Goal: Task Accomplishment & Management: Use online tool/utility

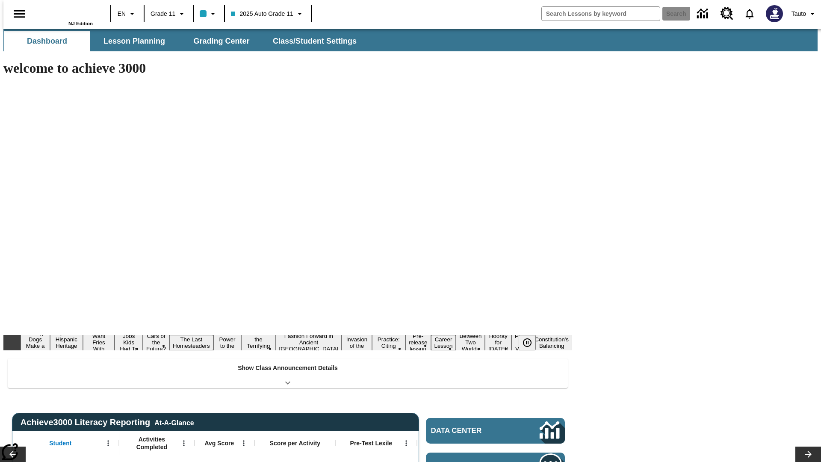
type input "-1"
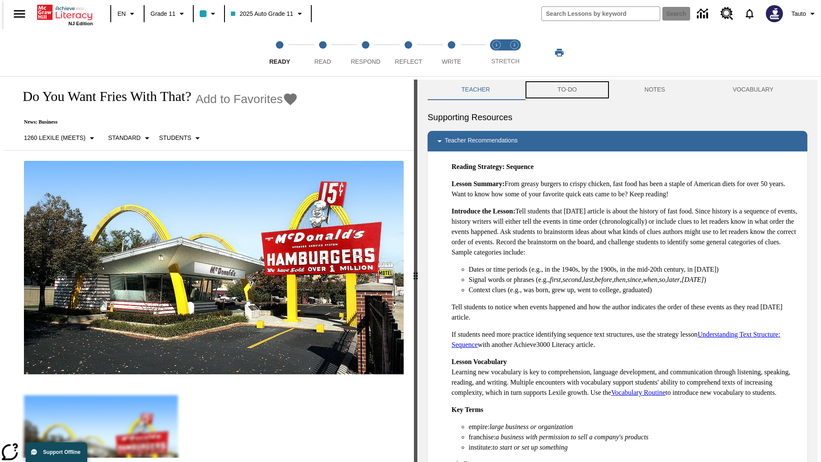
click at [567, 90] on button "TO-DO" at bounding box center [567, 90] width 87 height 21
